Goal: Transaction & Acquisition: Download file/media

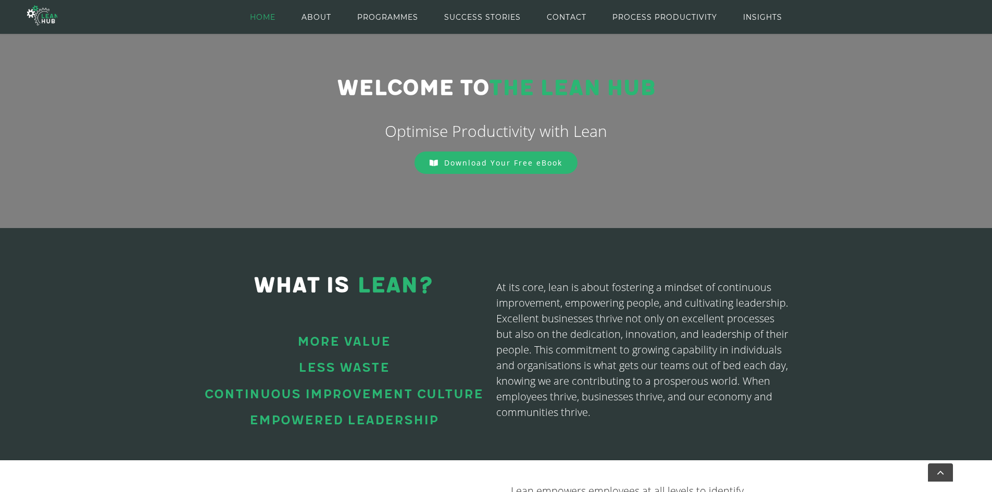
scroll to position [34, 0]
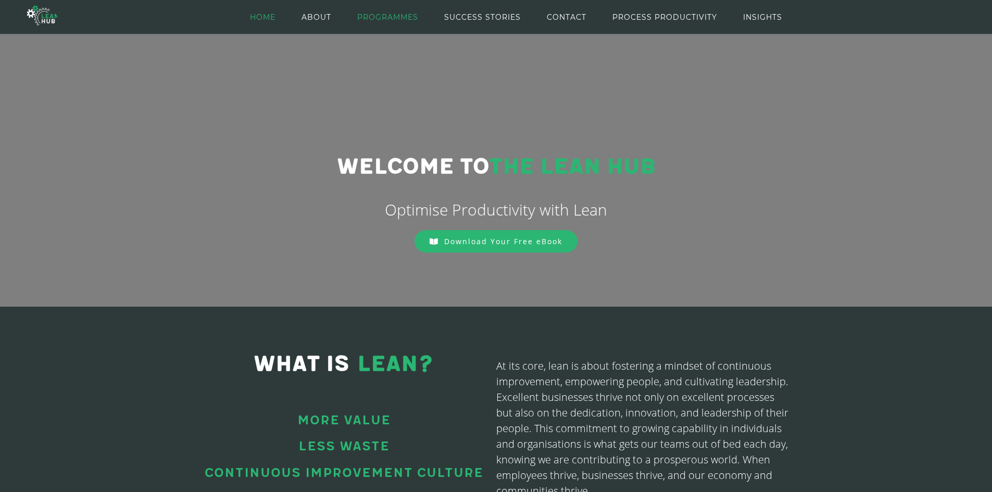
click at [374, 16] on span "PROGRAMMES" at bounding box center [387, 17] width 61 height 47
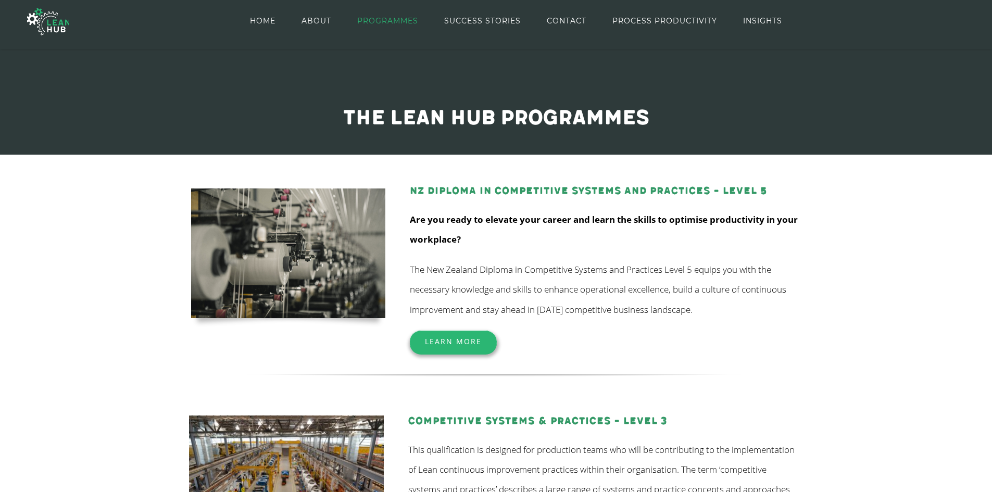
scroll to position [118, 0]
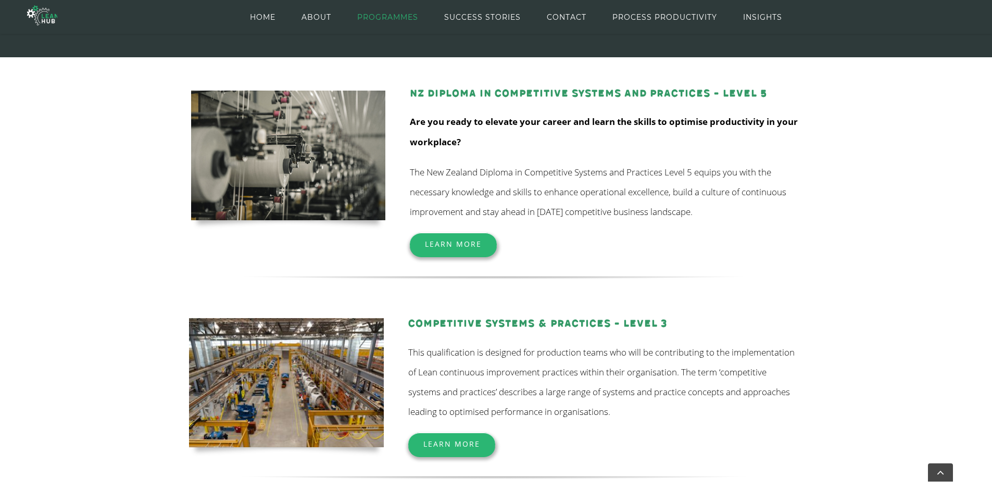
click at [450, 233] on div "Learn More" at bounding box center [453, 244] width 87 height 22
click at [438, 237] on link "Learn More" at bounding box center [453, 244] width 87 height 22
click at [441, 244] on span "Learn More" at bounding box center [453, 244] width 57 height 10
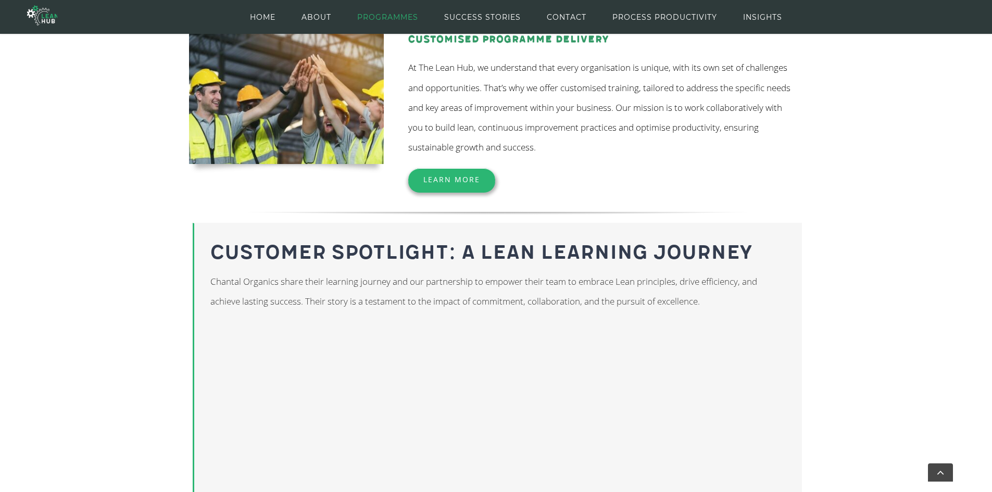
scroll to position [587, 0]
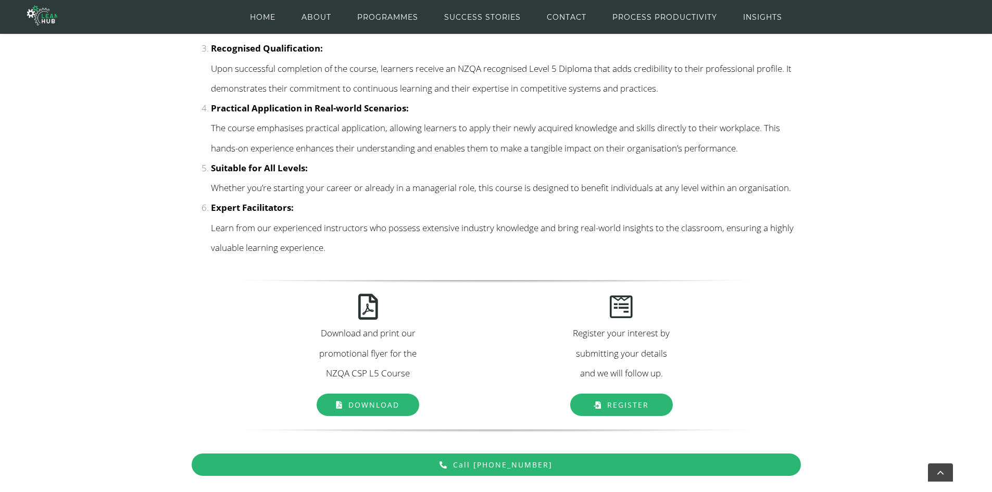
scroll to position [1206, 0]
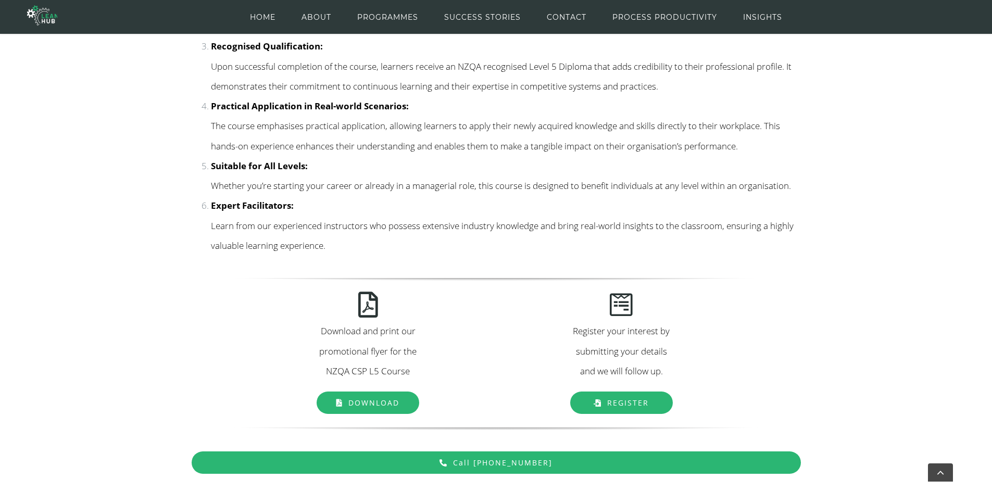
click at [371, 408] on span "Download" at bounding box center [373, 403] width 51 height 10
